Goal: Information Seeking & Learning: Learn about a topic

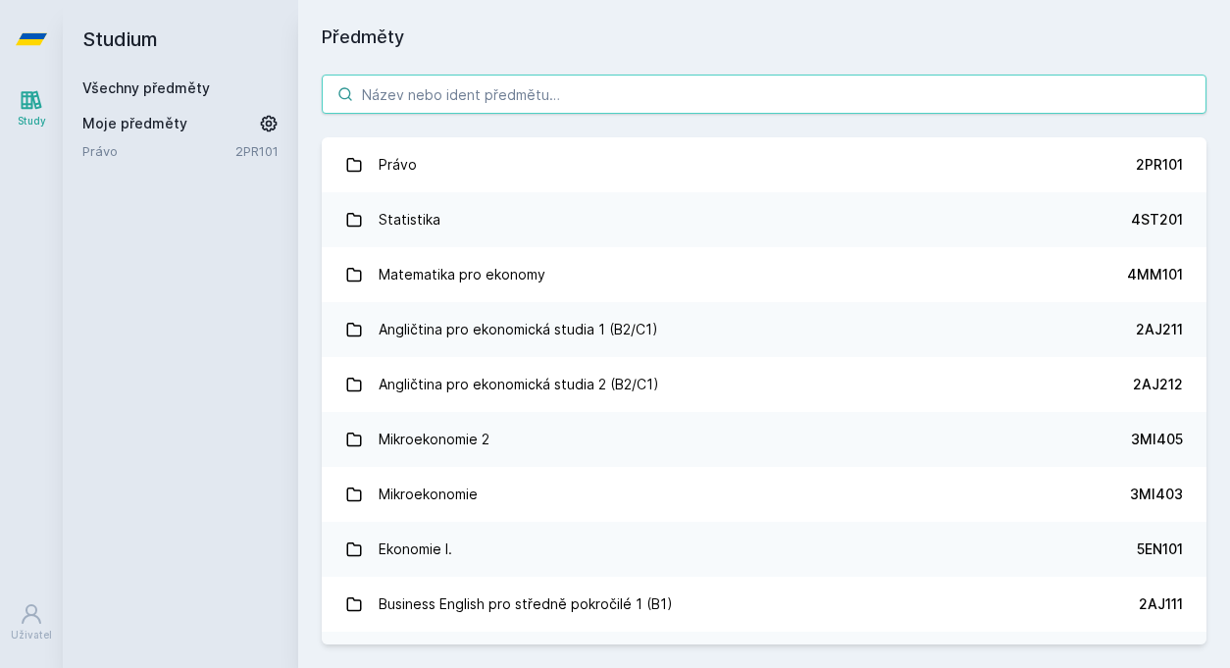
click at [512, 99] on input "search" at bounding box center [764, 94] width 885 height 39
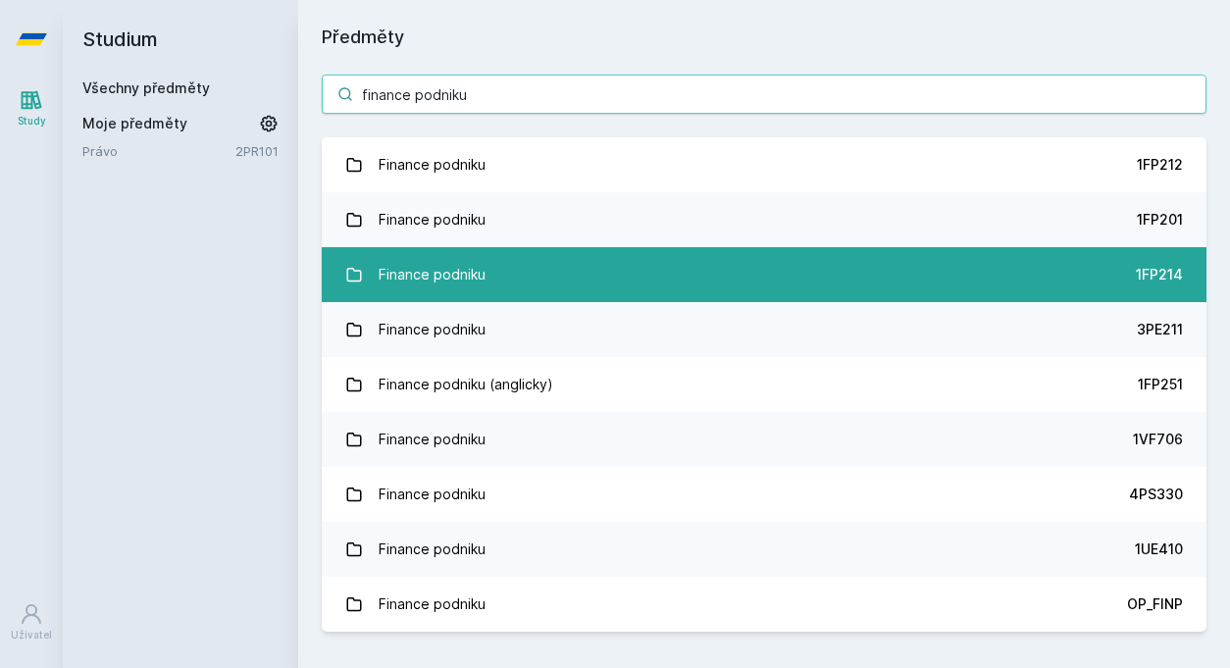
type input "finance podniku"
click at [855, 268] on link "Finance podniku 1FP214" at bounding box center [764, 274] width 885 height 55
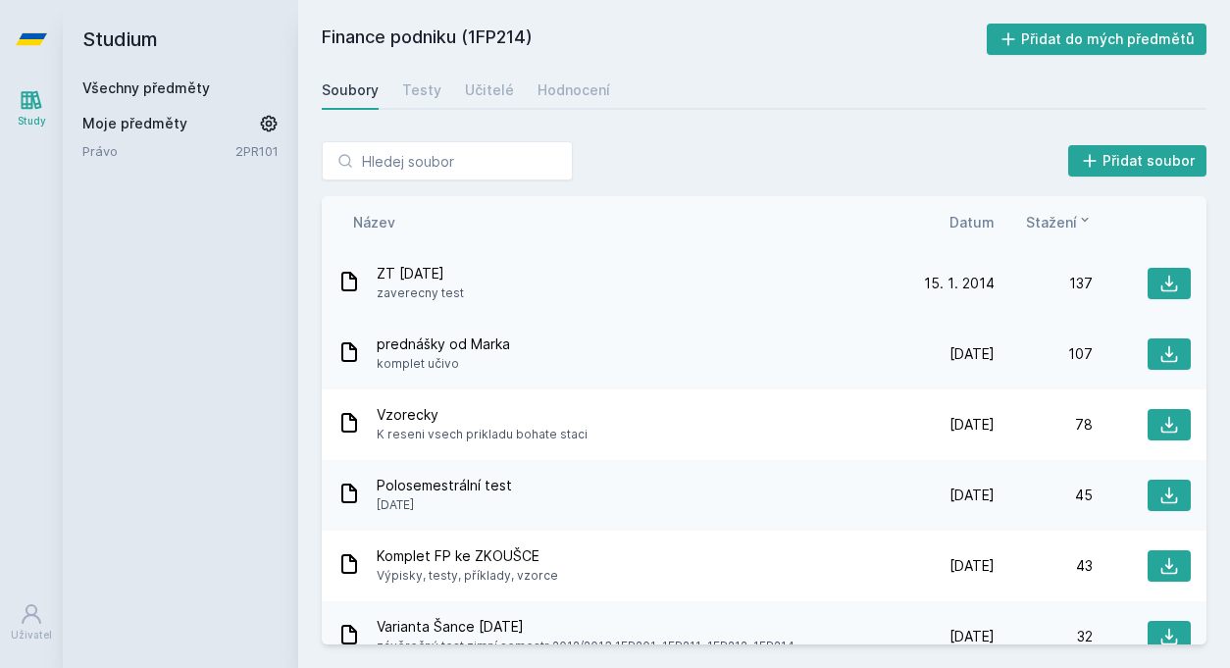
click at [618, 276] on div "ZT [DATE] zaverecny test" at bounding box center [616, 283] width 559 height 39
click at [1163, 283] on icon at bounding box center [1170, 284] width 20 height 20
click at [1160, 570] on icon at bounding box center [1170, 566] width 20 height 20
click at [1160, 497] on icon at bounding box center [1170, 496] width 20 height 20
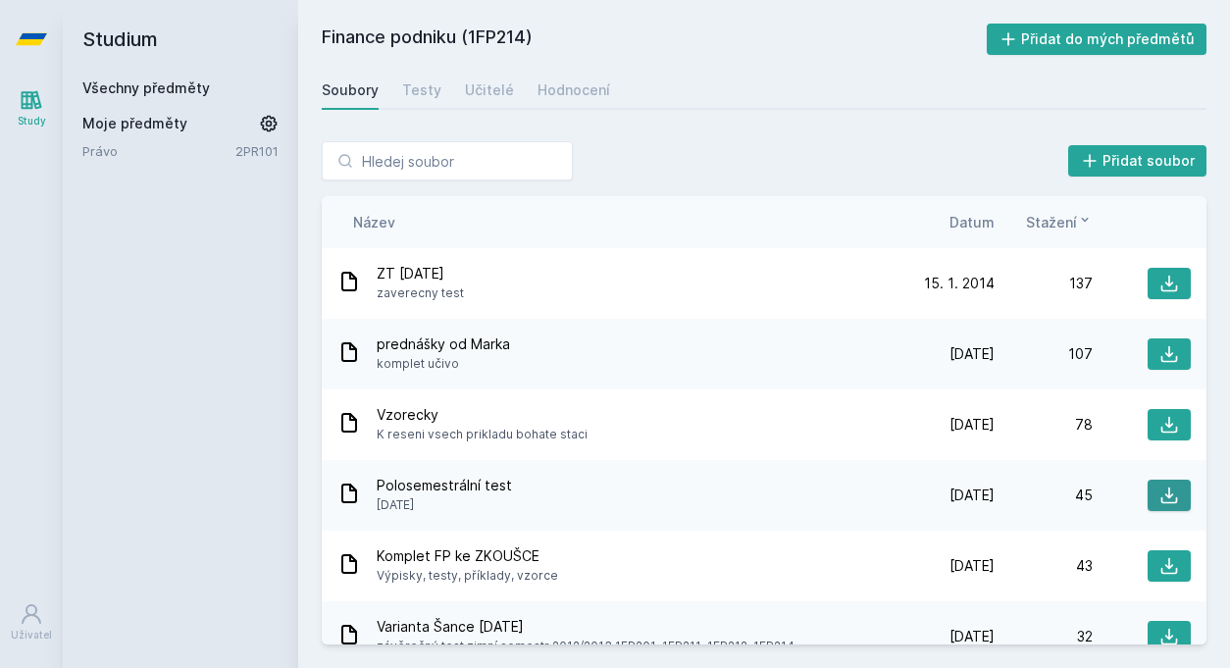
click at [1160, 497] on icon at bounding box center [1170, 496] width 20 height 20
